Goal: Task Accomplishment & Management: Manage account settings

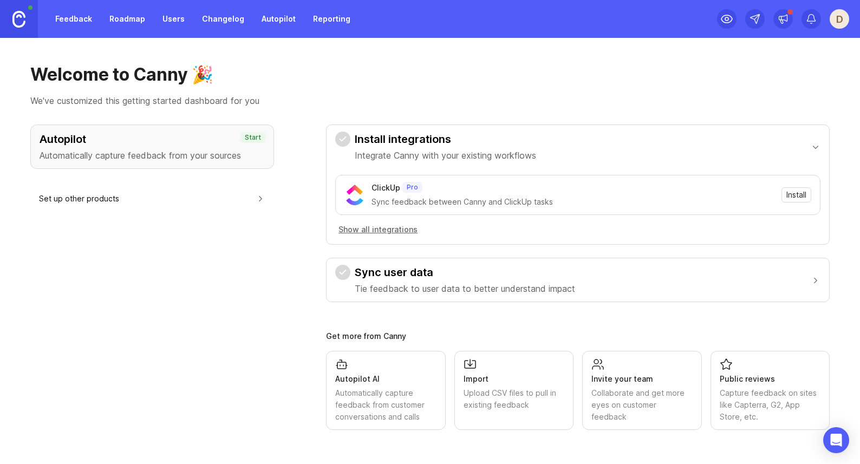
click at [838, 18] on div "D" at bounding box center [838, 18] width 19 height 19
click at [837, 18] on div "D" at bounding box center [838, 18] width 19 height 19
click at [21, 17] on img at bounding box center [18, 19] width 13 height 17
click at [803, 199] on span "Install" at bounding box center [796, 194] width 20 height 11
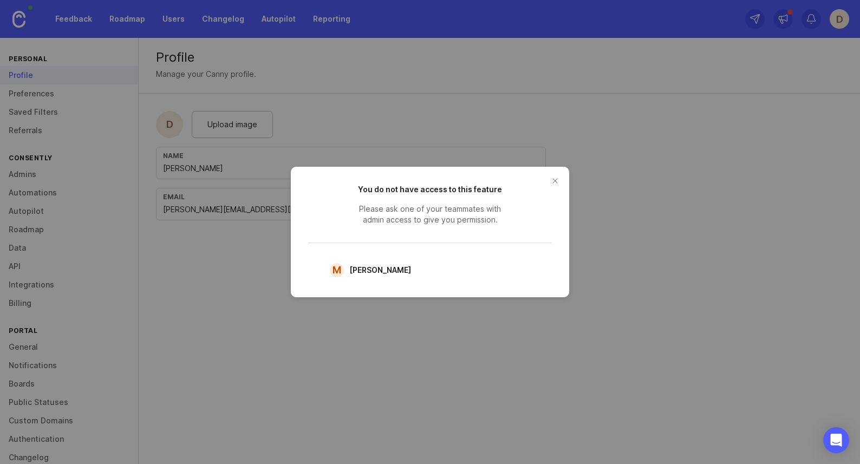
click at [554, 179] on button "close button" at bounding box center [554, 180] width 17 height 17
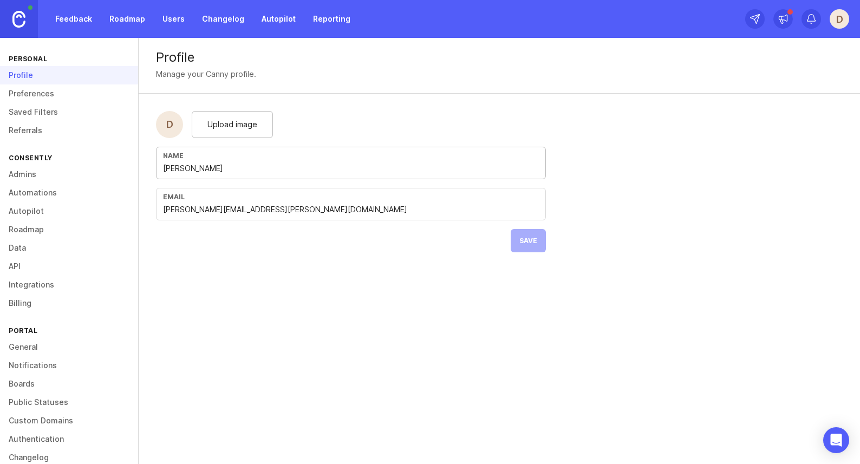
click at [206, 172] on input "[PERSON_NAME]" at bounding box center [351, 168] width 376 height 12
type input "D"
type input "Muballigur"
click at [218, 126] on span "Upload image" at bounding box center [232, 125] width 50 height 12
click at [524, 238] on span "Save" at bounding box center [528, 241] width 18 height 8
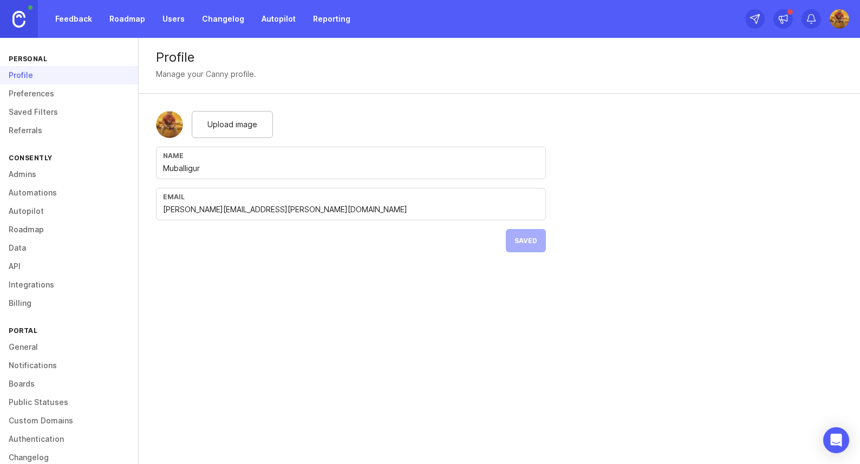
click at [51, 175] on link "Admins" at bounding box center [69, 174] width 138 height 18
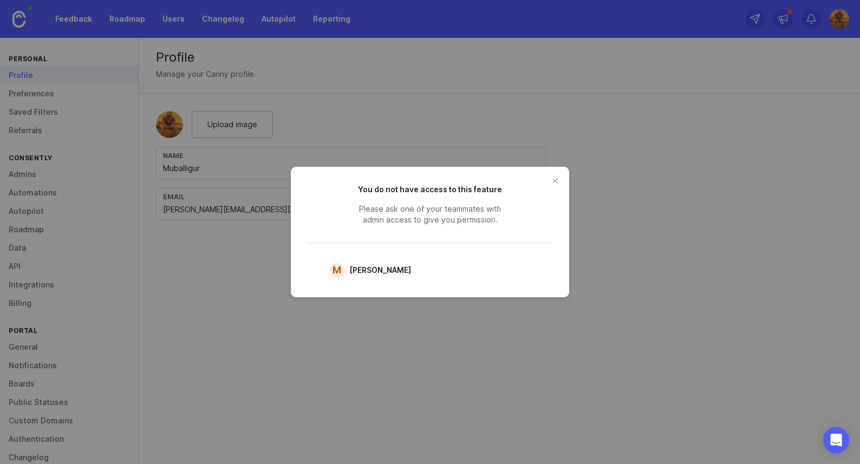
click at [557, 183] on button "close button" at bounding box center [554, 180] width 17 height 17
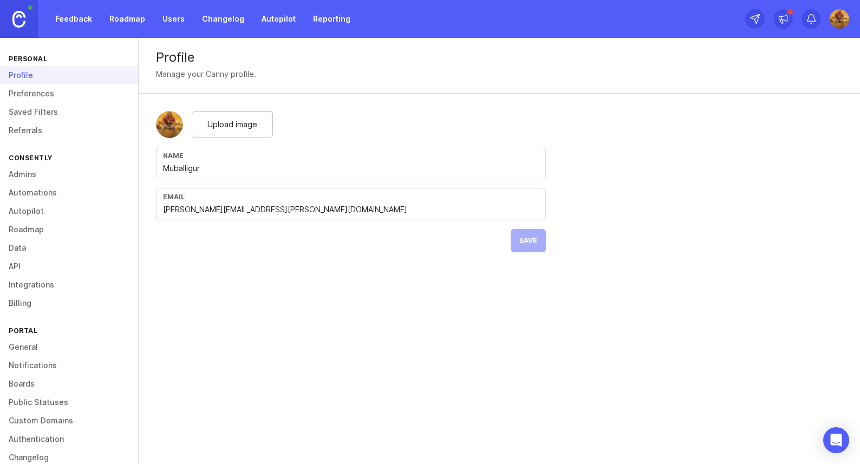
click at [37, 228] on link "Roadmap" at bounding box center [69, 229] width 138 height 18
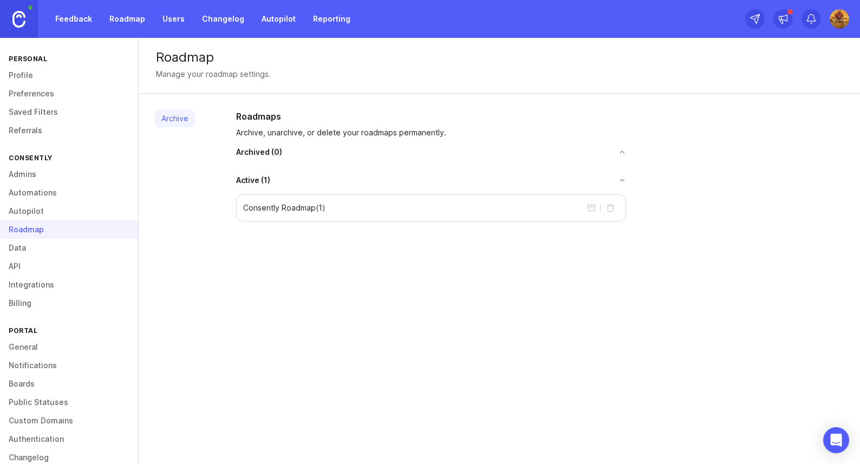
click at [122, 18] on link "Roadmap" at bounding box center [127, 18] width 49 height 19
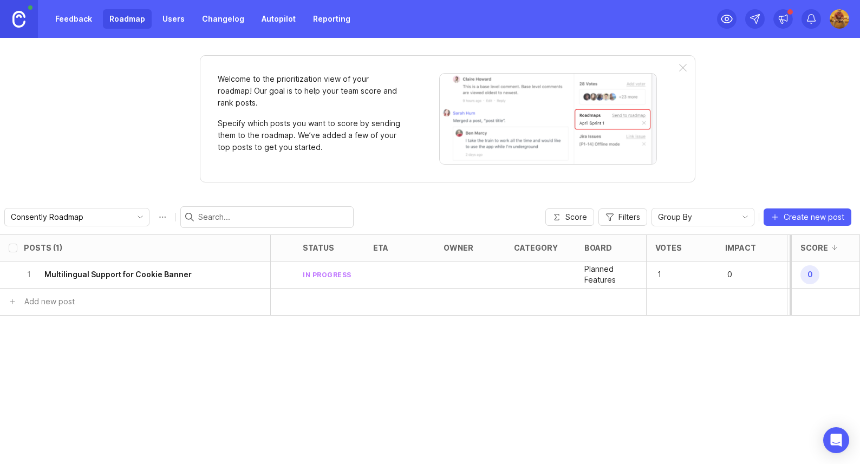
scroll to position [0, 115]
